Goal: Task Accomplishment & Management: Manage account settings

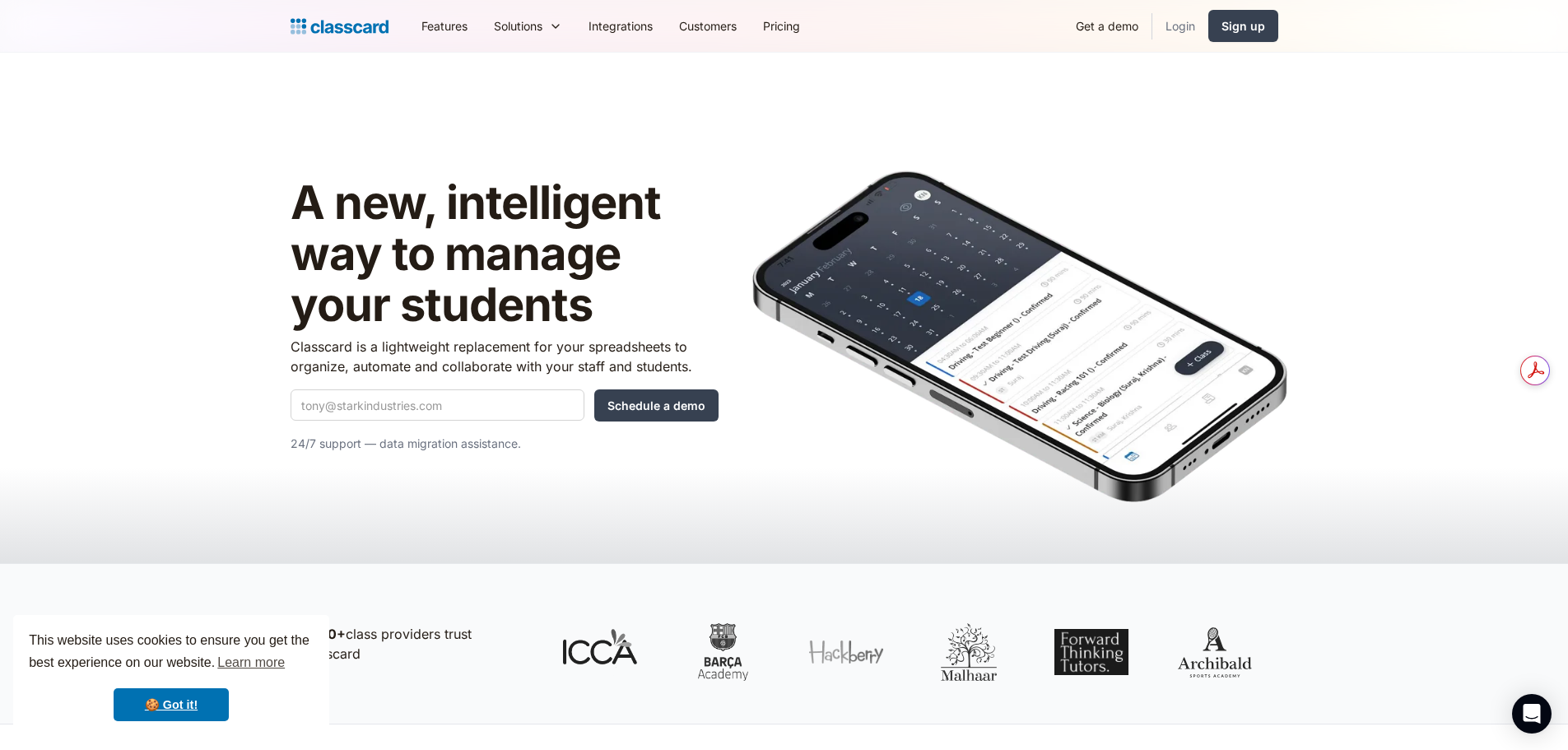
click at [1199, 34] on link "Login" at bounding box center [1181, 25] width 56 height 37
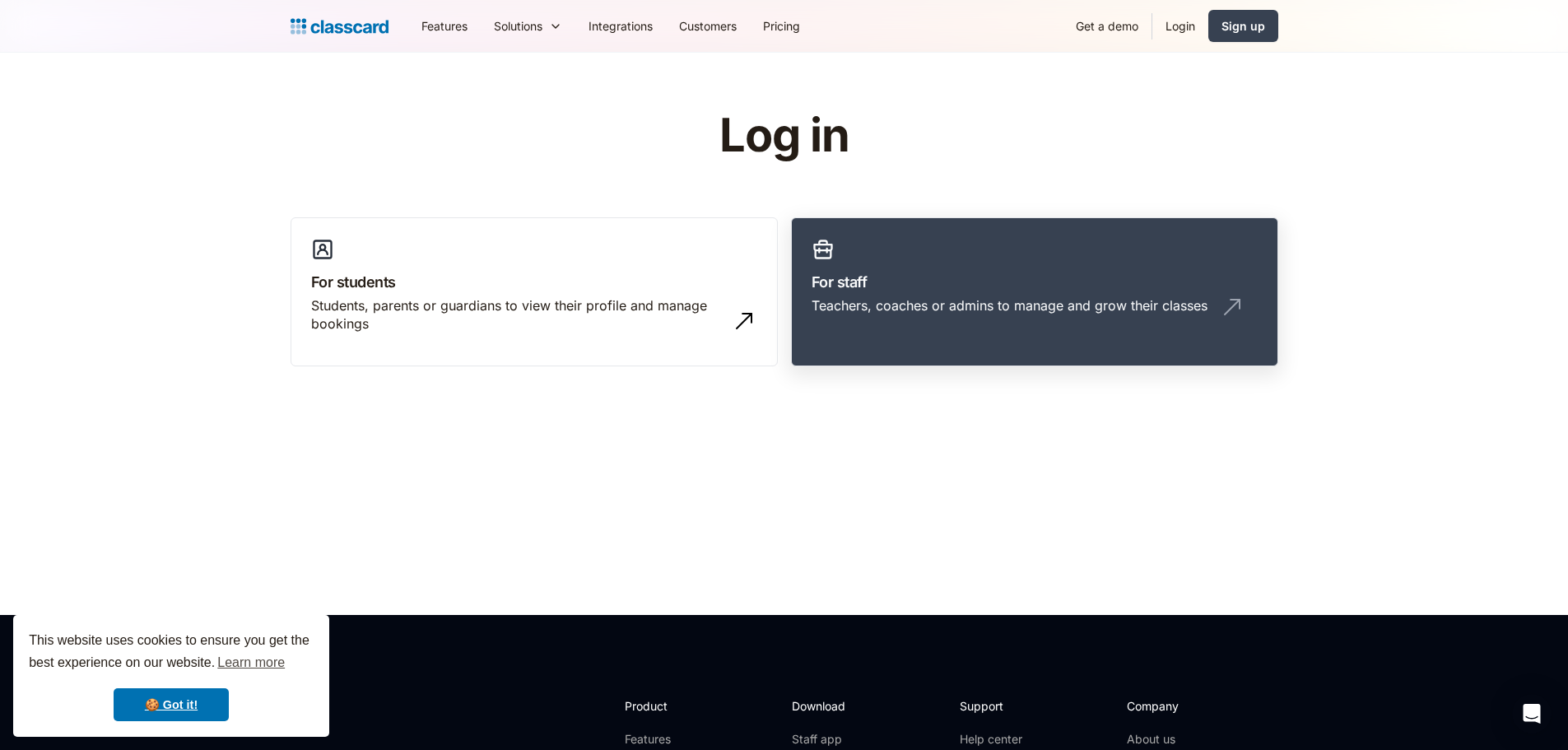
click at [875, 306] on div "Teachers, coaches or admins to manage and grow their classes" at bounding box center [1009, 306] width 396 height 18
